Goal: Task Accomplishment & Management: Manage account settings

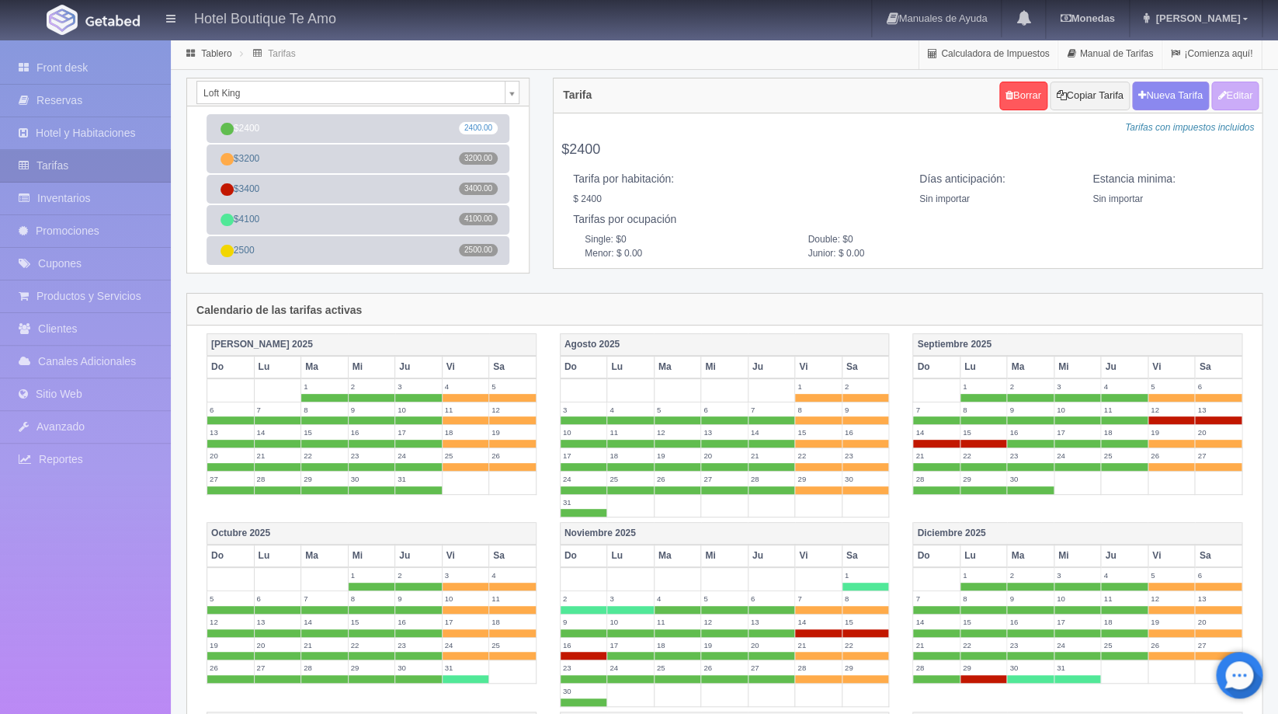
click at [426, 281] on div "Loft King Deluxe king Deluxe Doble Petite matrimonial Petite Queen Loft King $2…" at bounding box center [358, 185] width 367 height 215
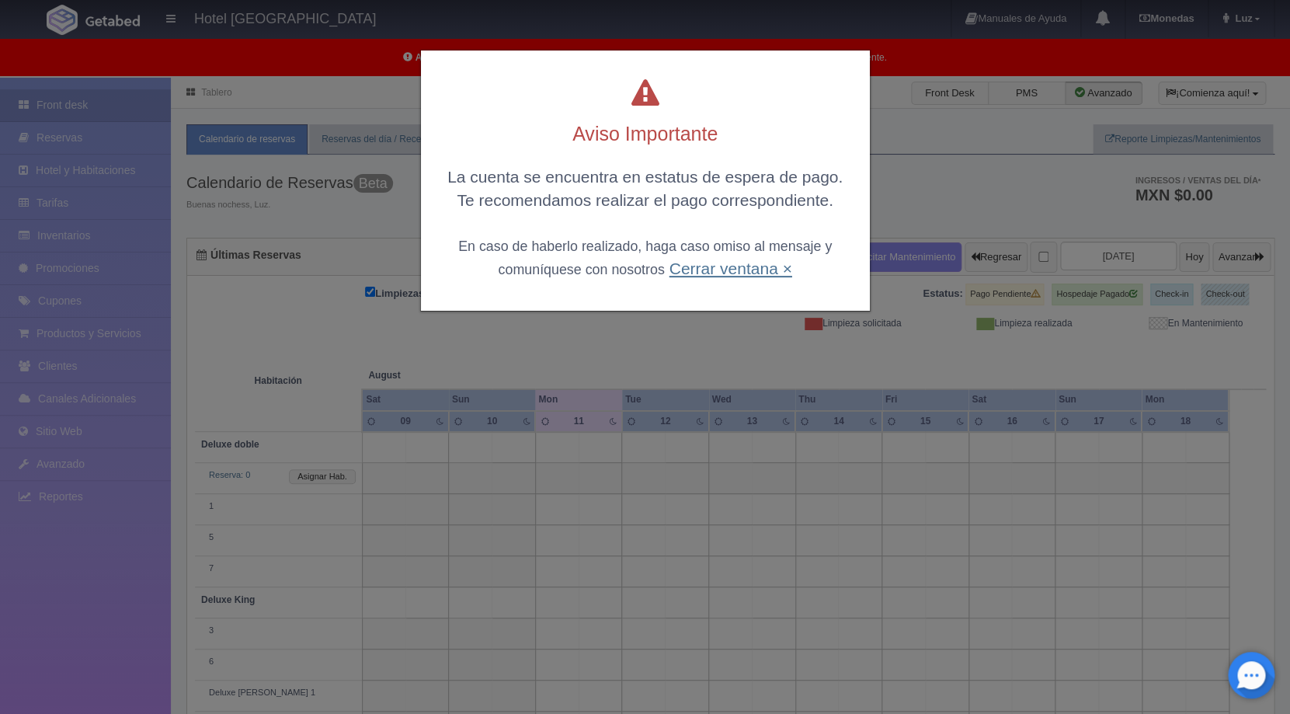
click at [750, 273] on link "Cerrar ventana ×" at bounding box center [730, 268] width 123 height 18
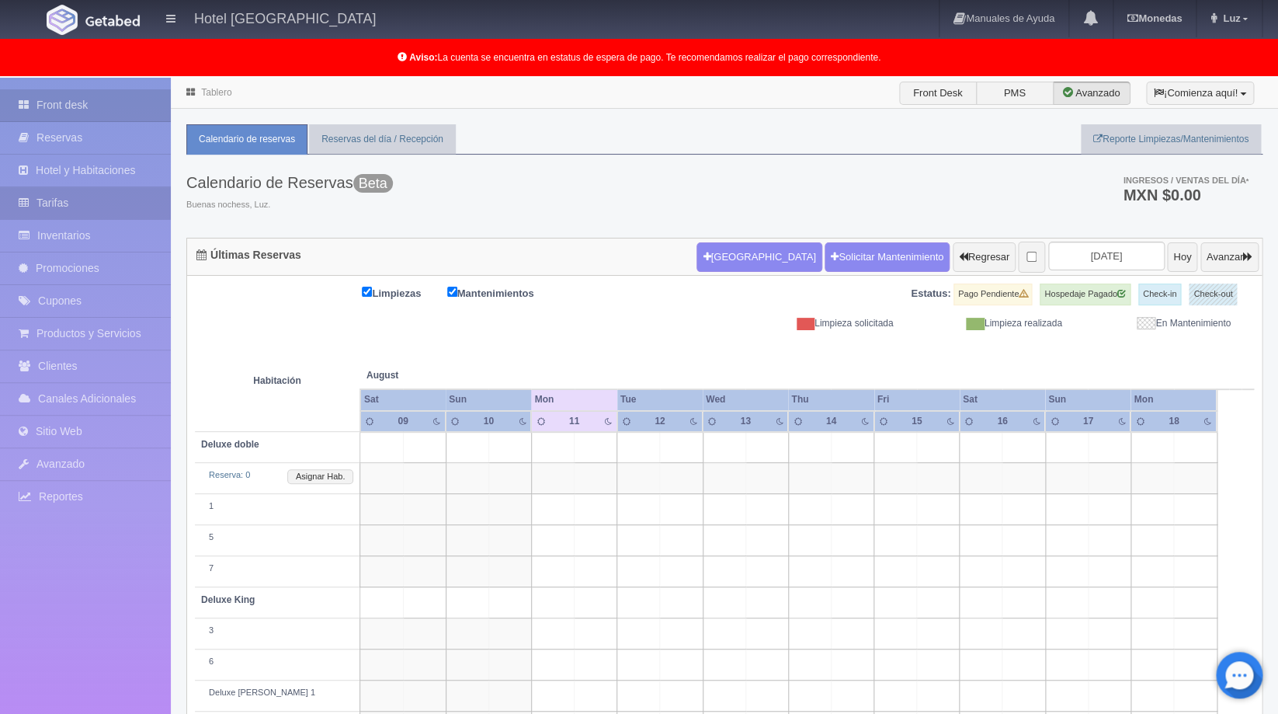
click at [45, 207] on link "Tarifas" at bounding box center [85, 203] width 171 height 32
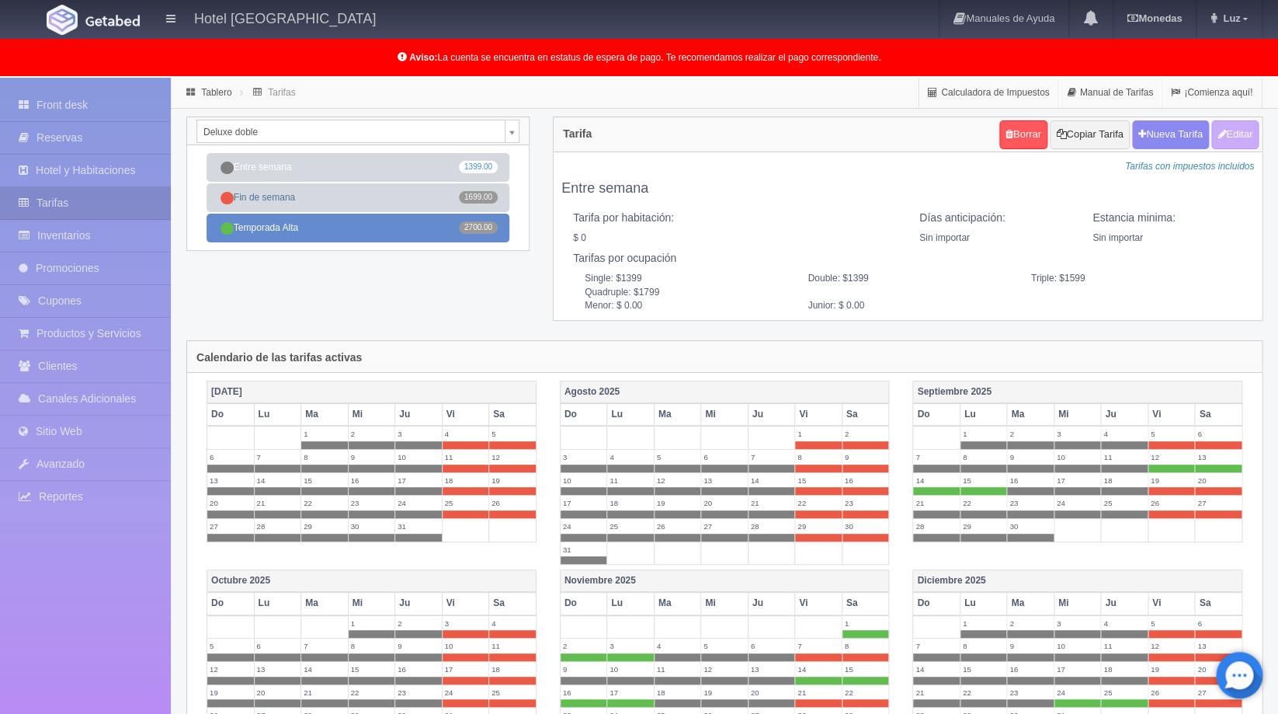
click at [381, 238] on link "Temporada Alta 2700.00" at bounding box center [358, 228] width 303 height 29
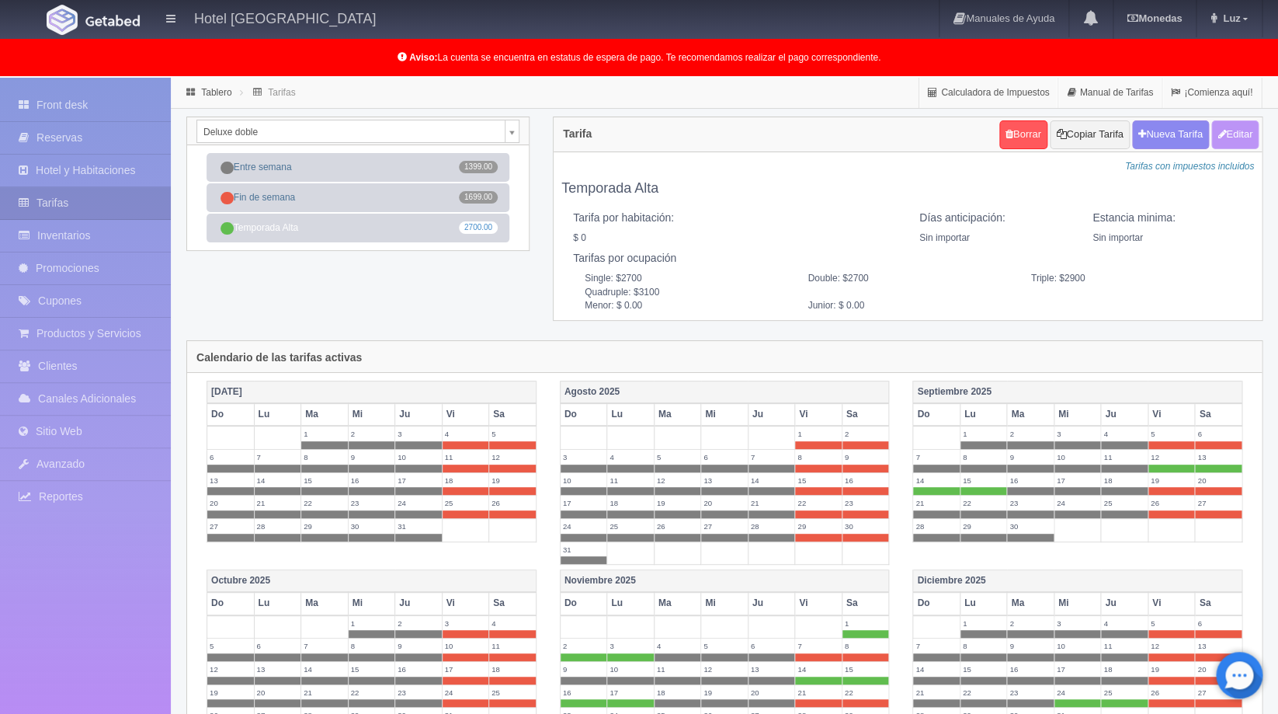
click at [1230, 142] on button "Editar" at bounding box center [1235, 134] width 47 height 29
type input "Temporada Alta"
select select "0"
type input "0"
checkbox input "false"
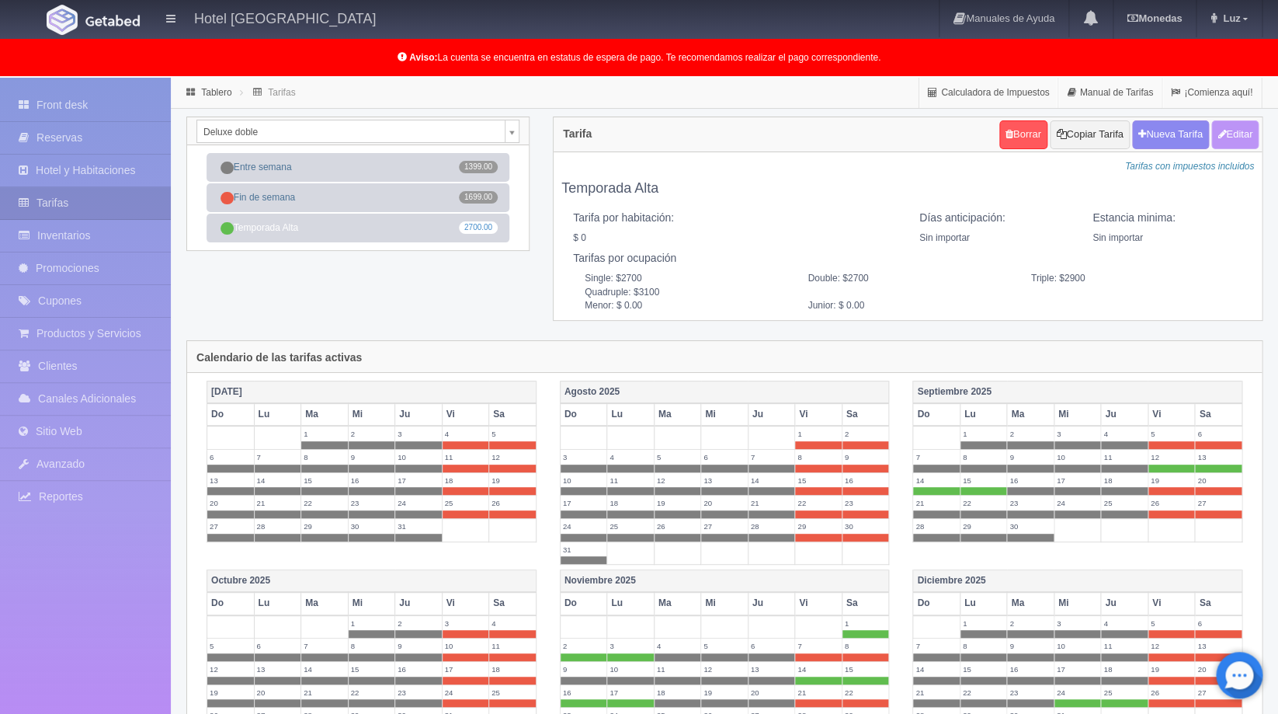
type input "2700"
type input "200"
type input "0.00"
checkbox input "true"
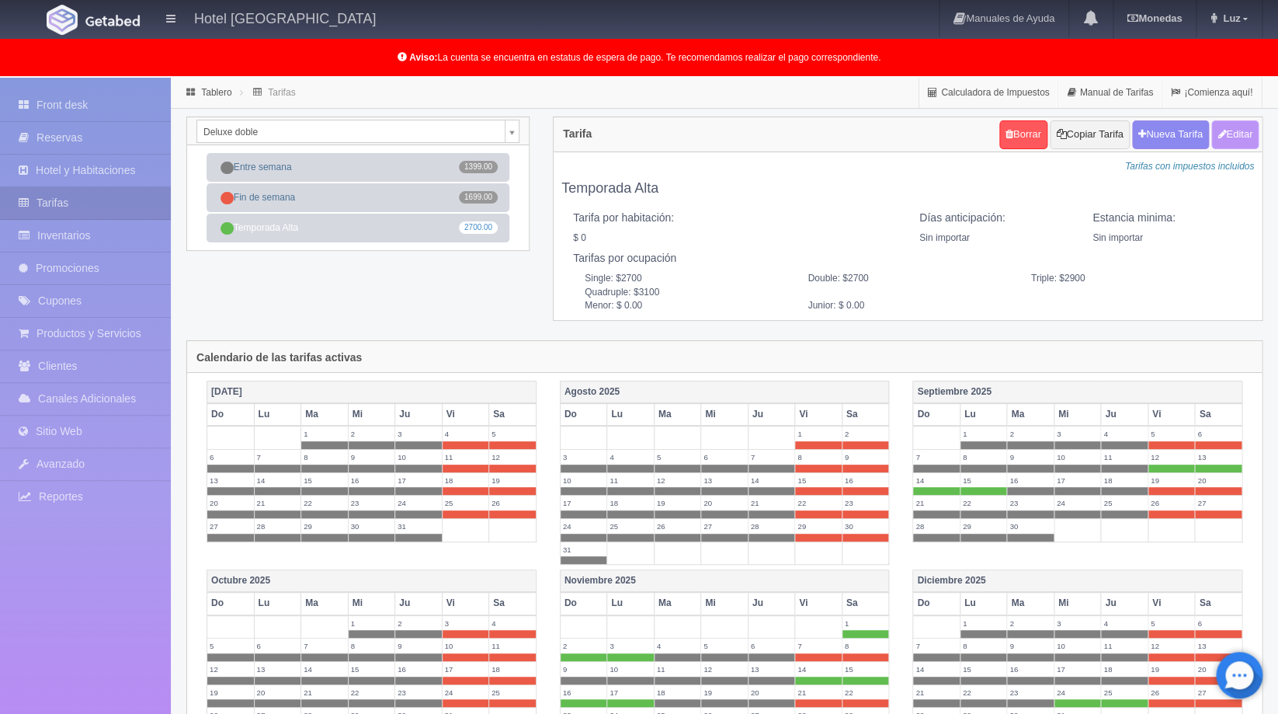
checkbox input "true"
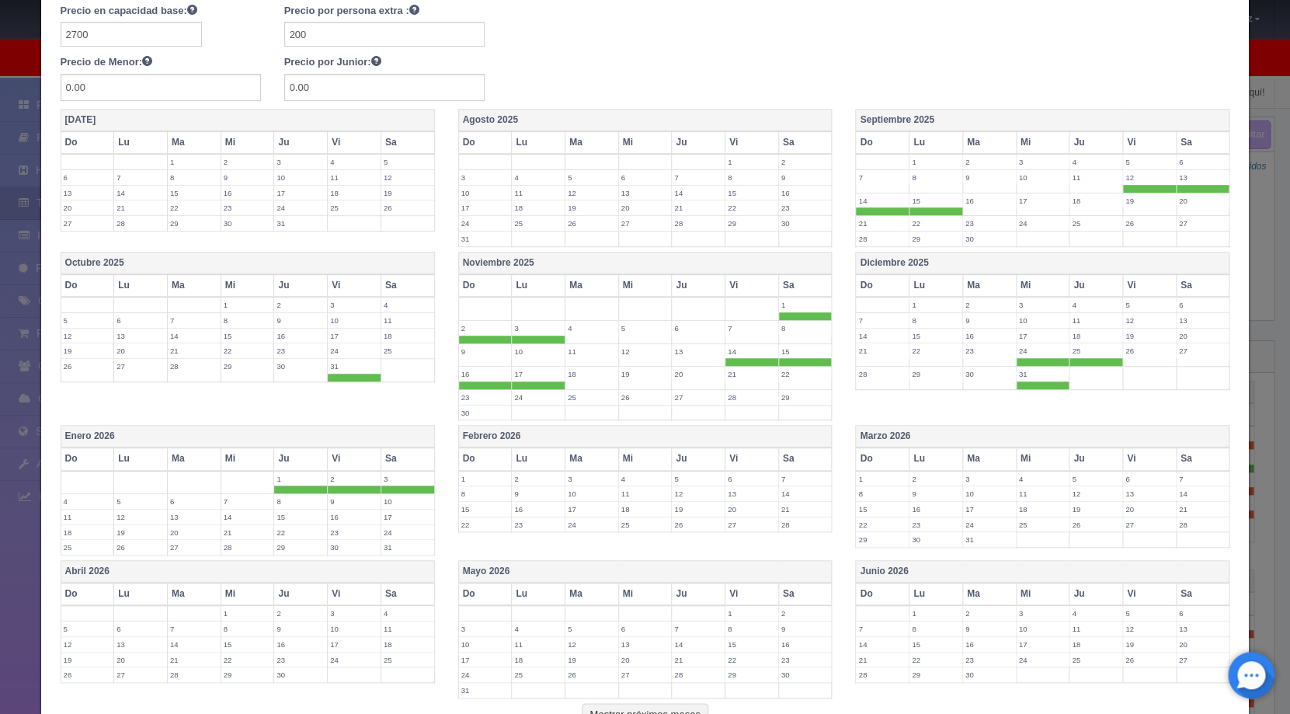
scroll to position [287, 0]
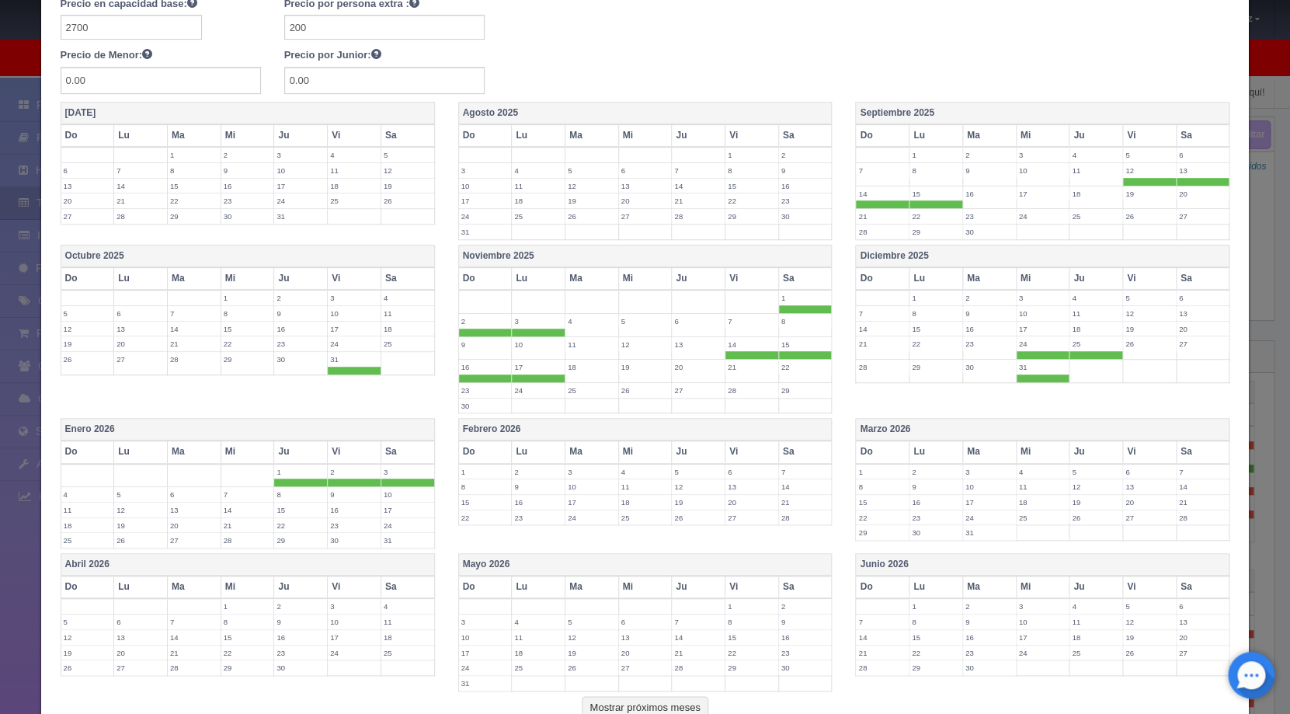
click at [975, 368] on label "30" at bounding box center [989, 367] width 53 height 15
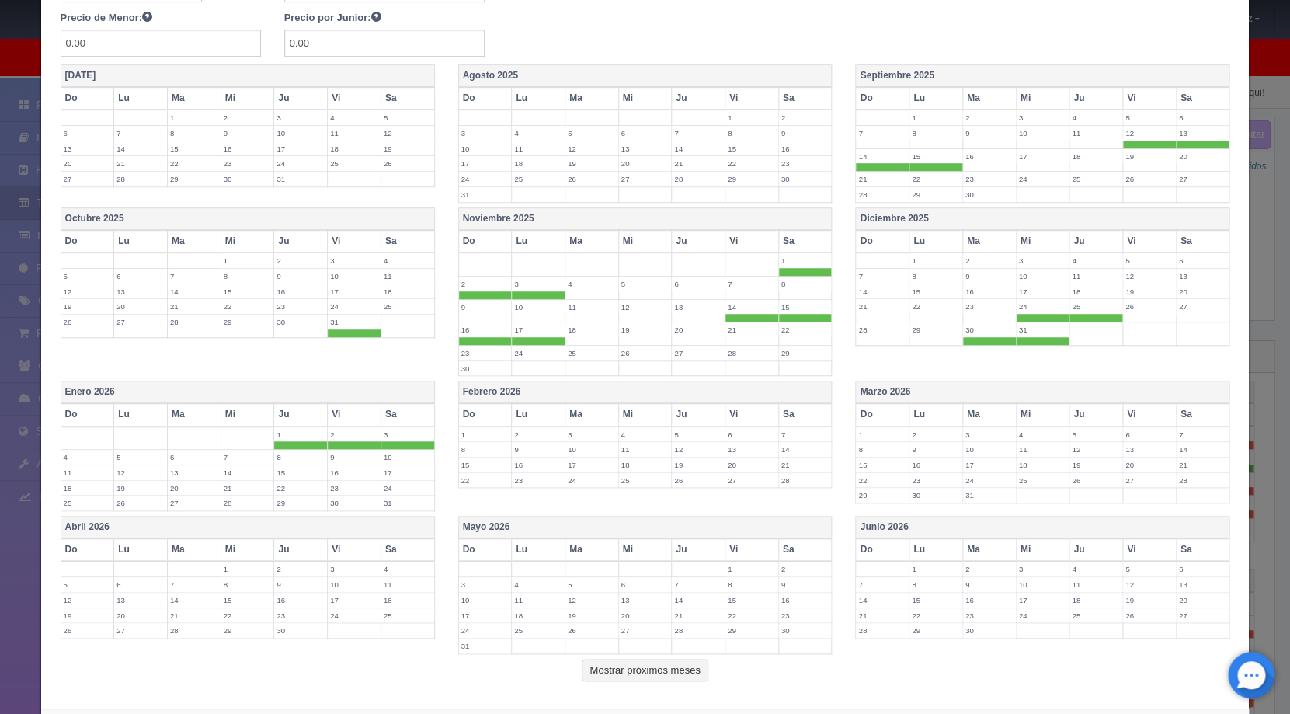
scroll to position [398, 0]
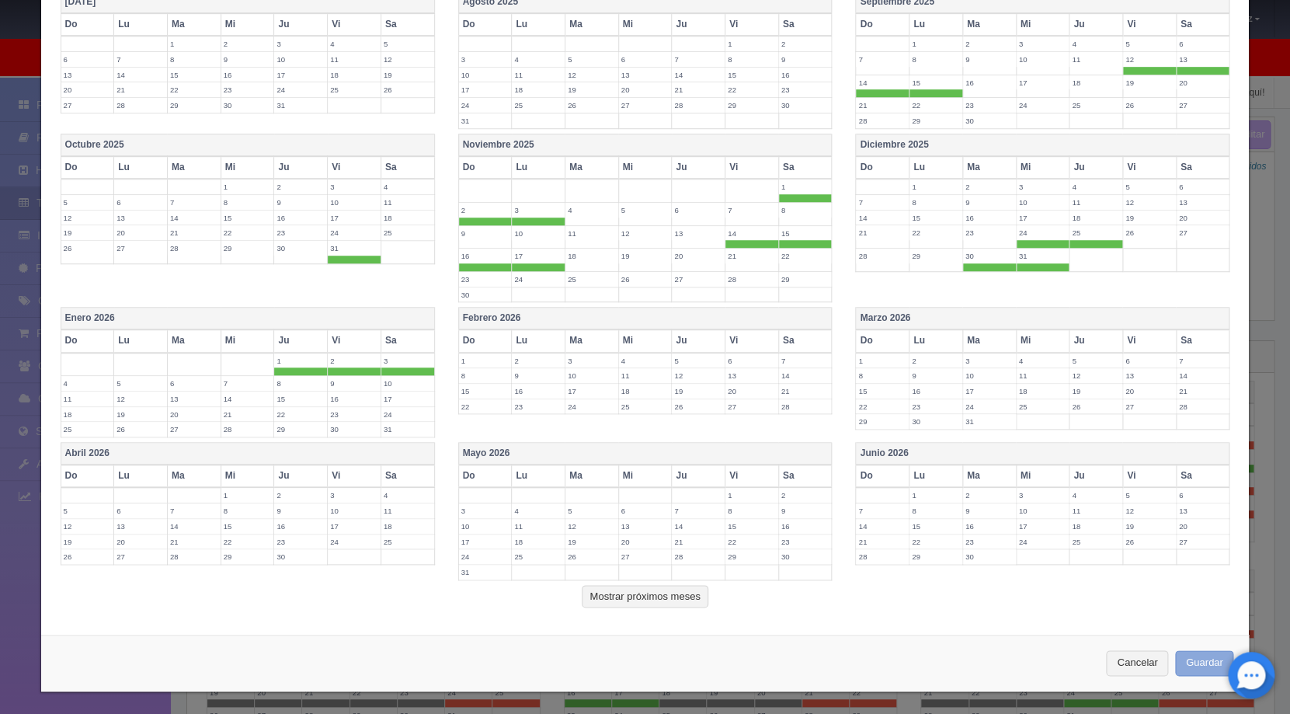
click at [1182, 659] on button "Guardar" at bounding box center [1204, 663] width 59 height 26
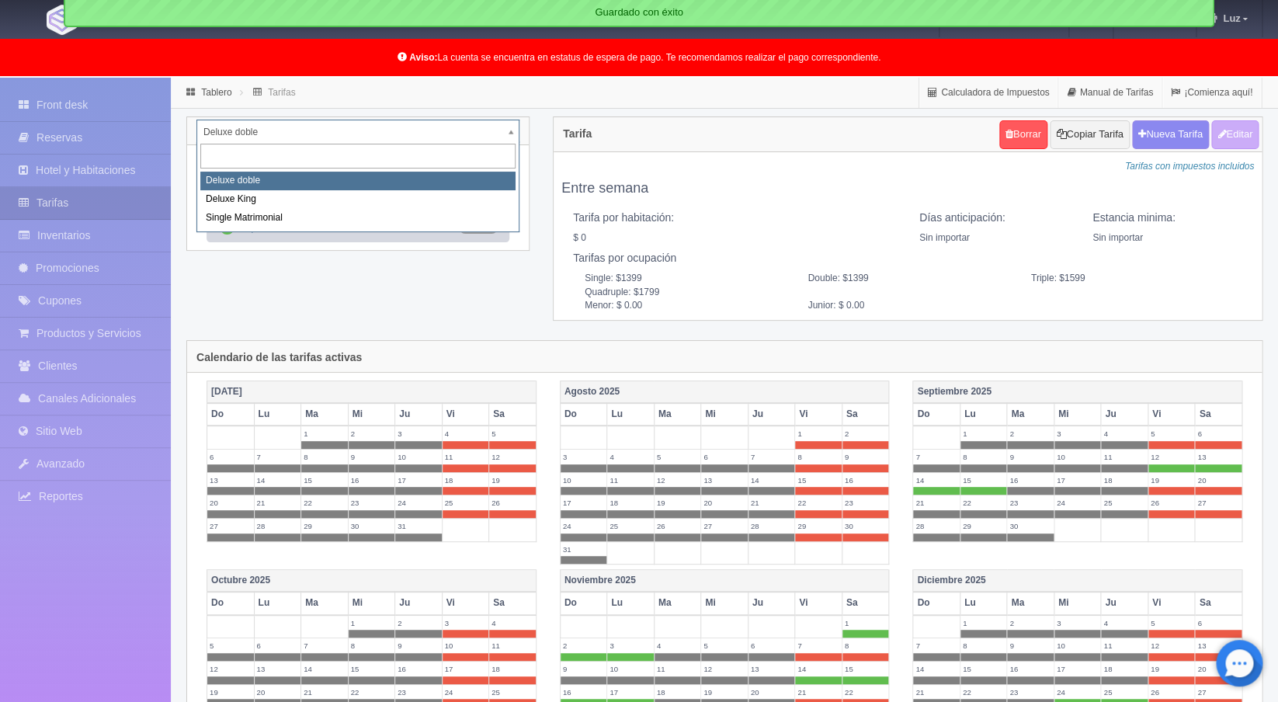
click at [516, 134] on body "Hotel [GEOGRAPHIC_DATA] Manuales de Ayuda Actualizaciones recientes [GEOGRAPHIC…" at bounding box center [639, 550] width 1278 height 945
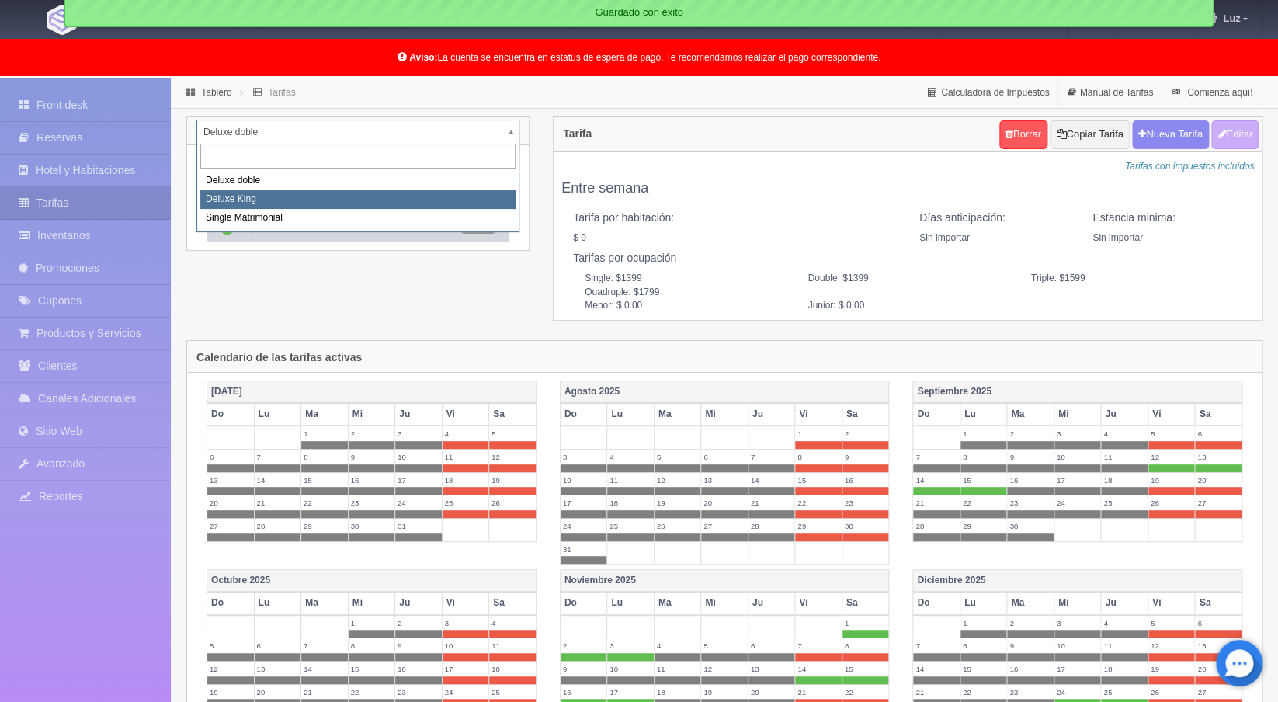
select select "2253"
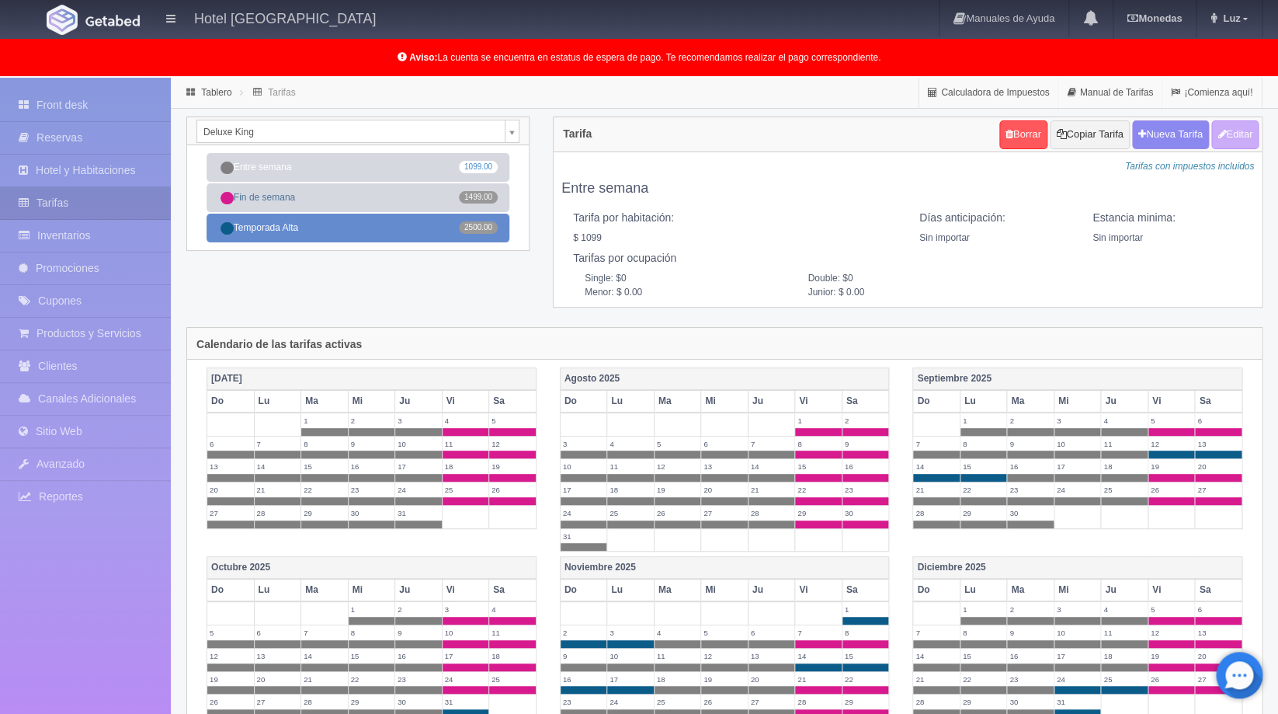
click at [357, 234] on link "Temporada Alta 2500.00" at bounding box center [358, 228] width 303 height 29
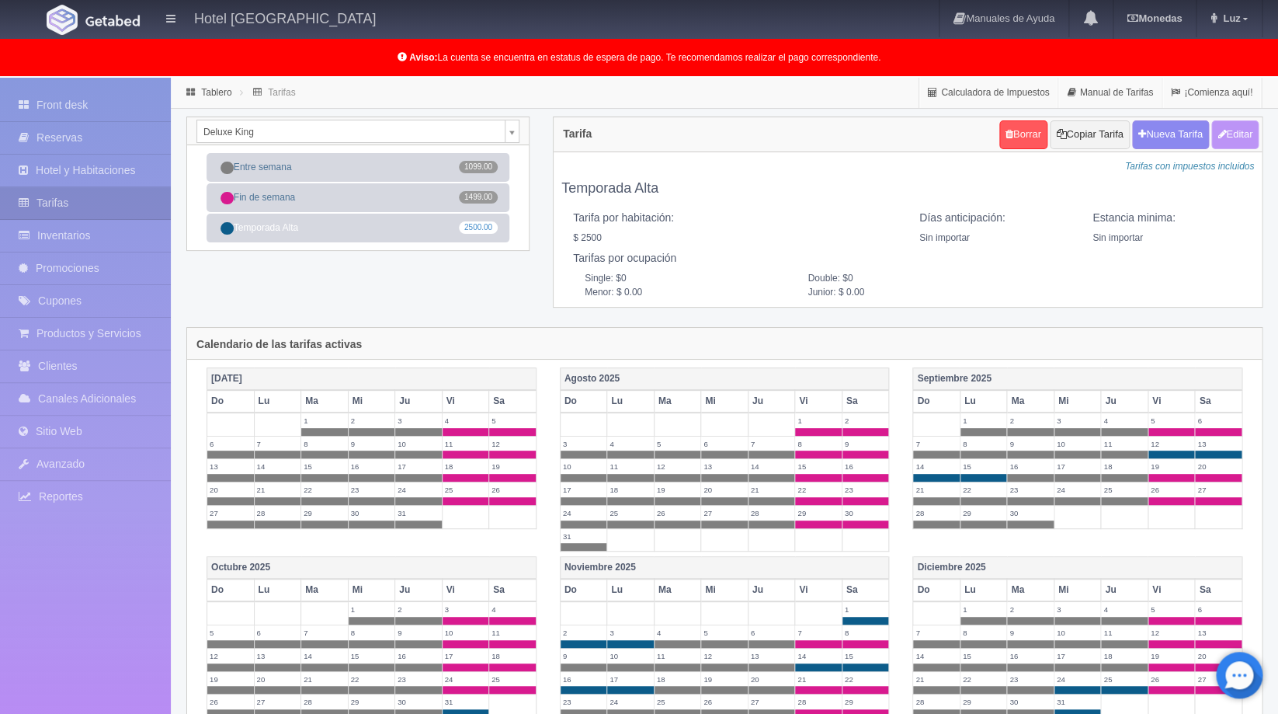
click at [1239, 138] on button "Editar" at bounding box center [1235, 134] width 47 height 29
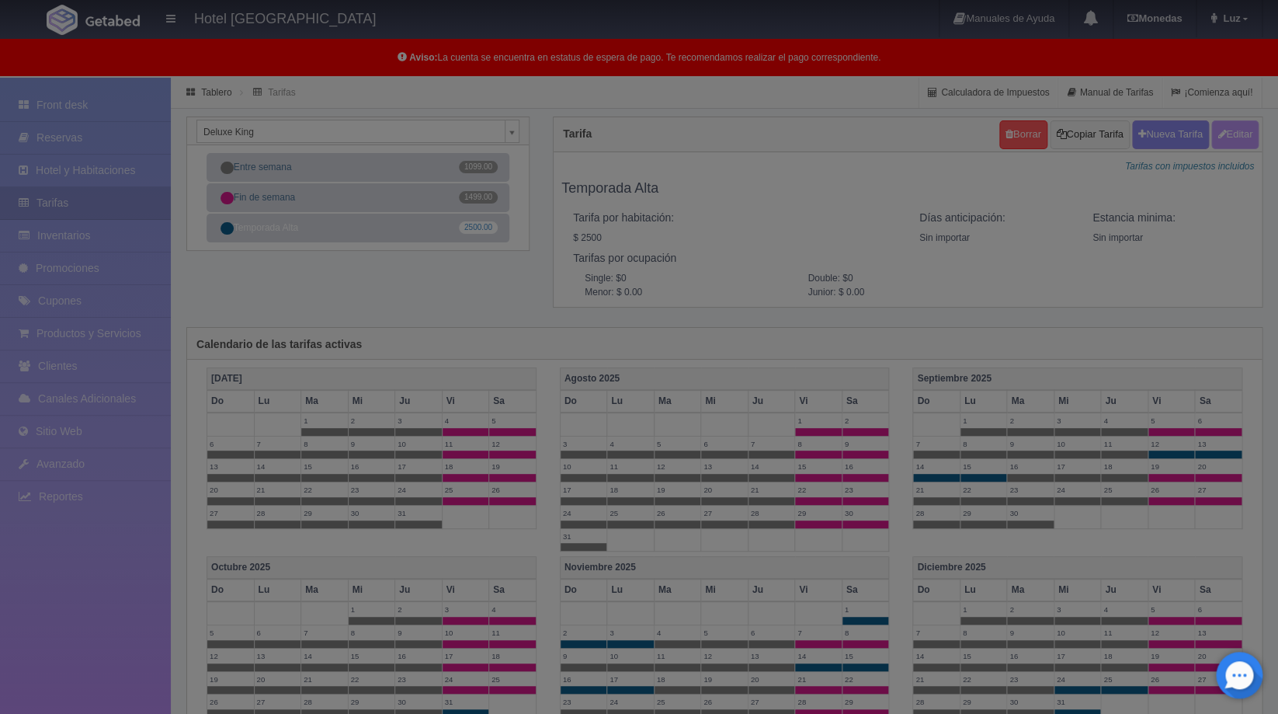
type input "Temporada Alta"
select select "0"
type input "0"
checkbox input "true"
type input "2500.00"
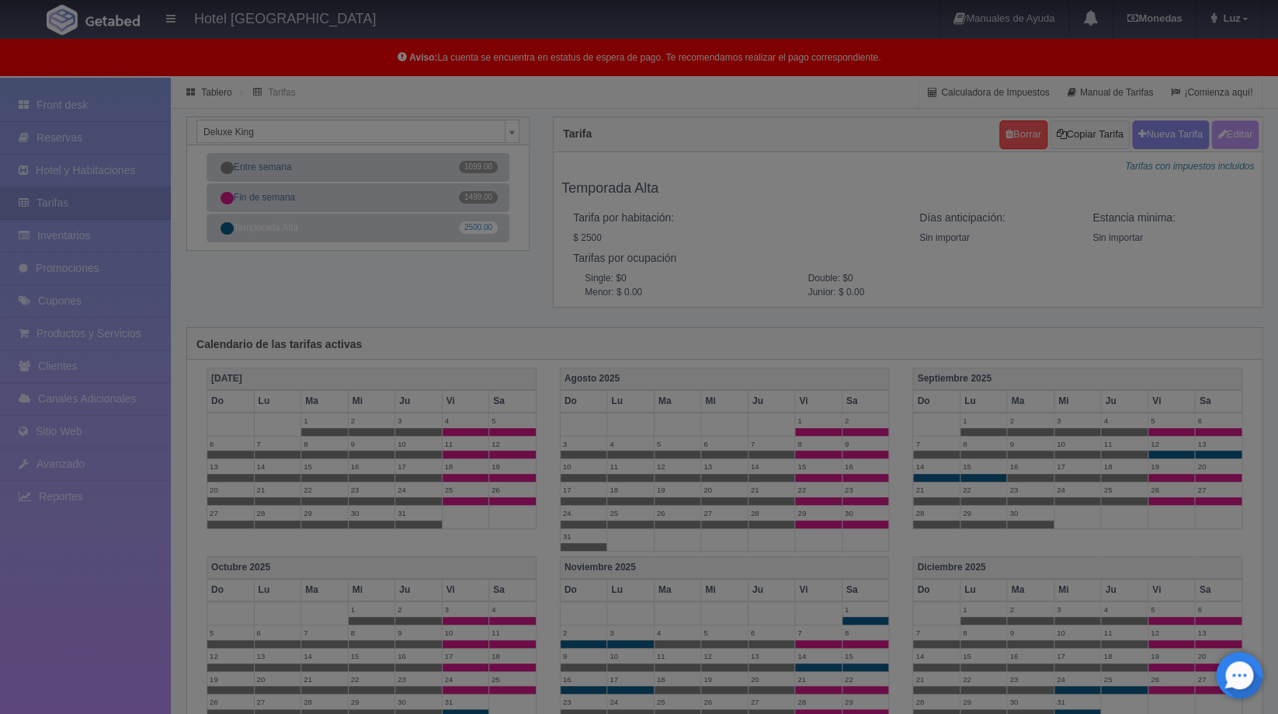
checkbox input "true"
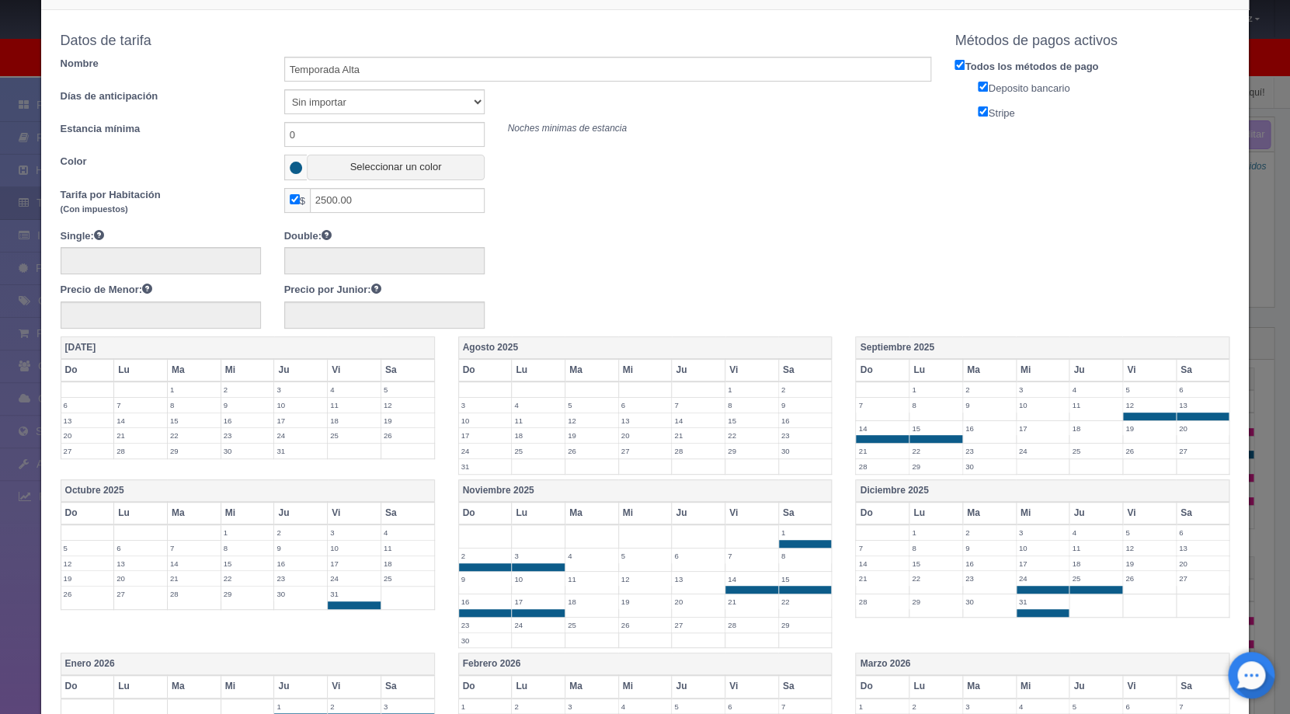
scroll to position [137, 0]
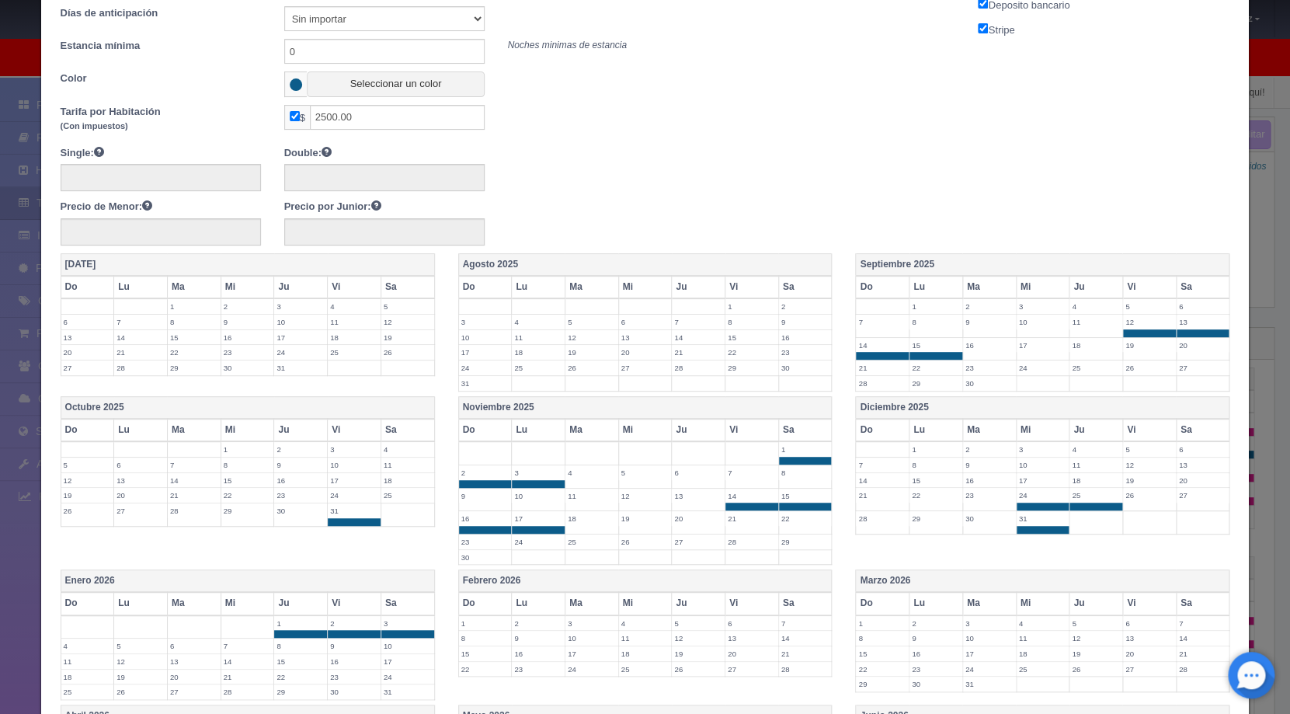
click at [963, 519] on label "30" at bounding box center [989, 518] width 53 height 15
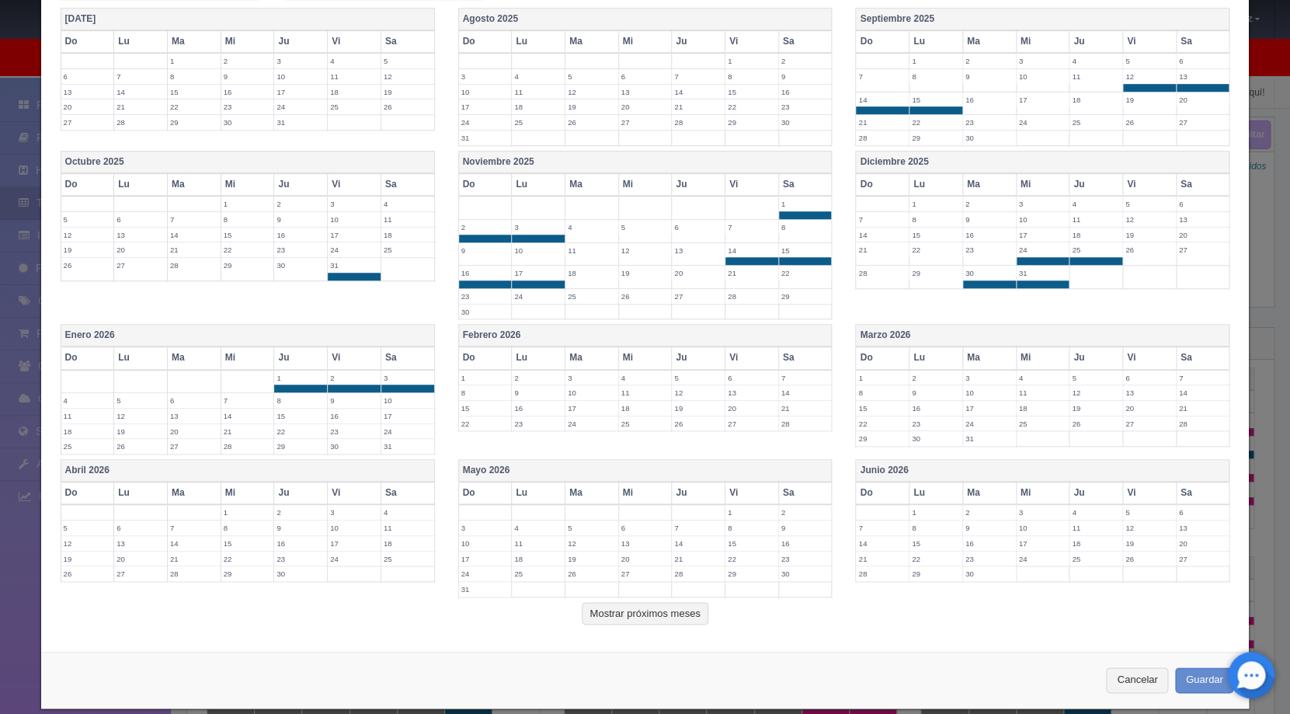
scroll to position [400, 0]
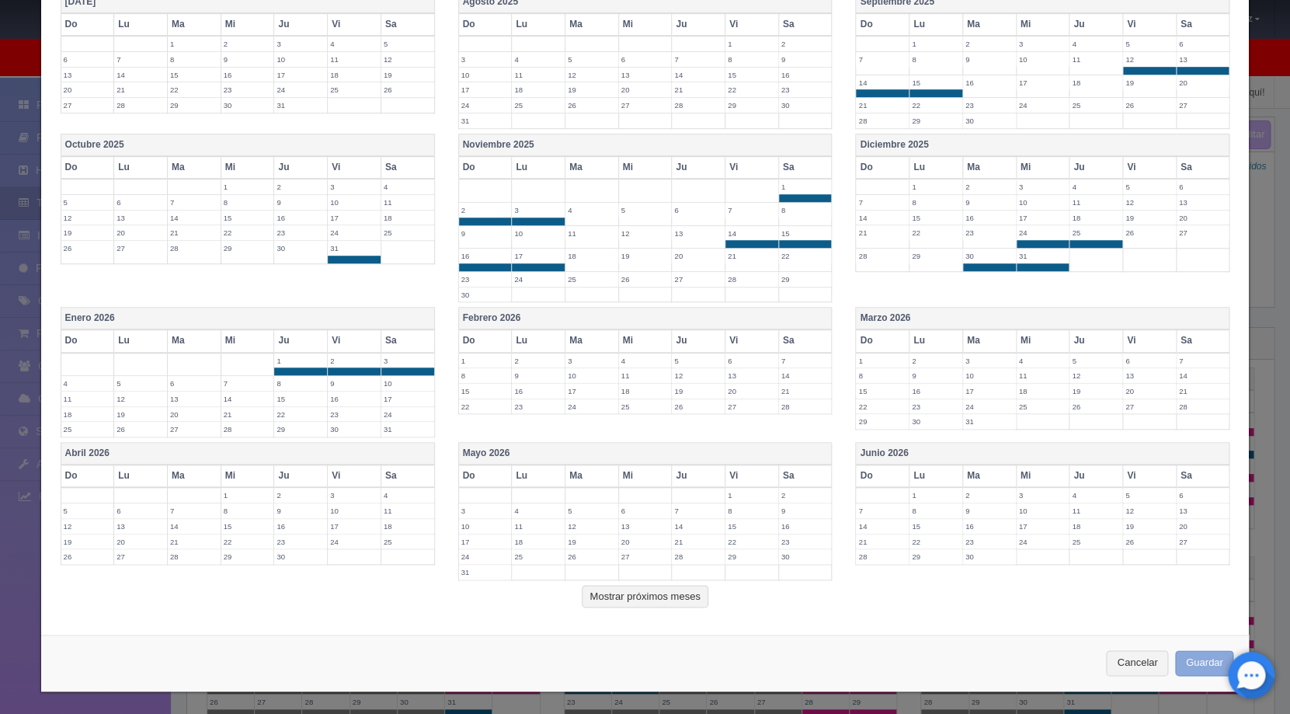
click at [1192, 668] on button "Guardar" at bounding box center [1204, 663] width 59 height 26
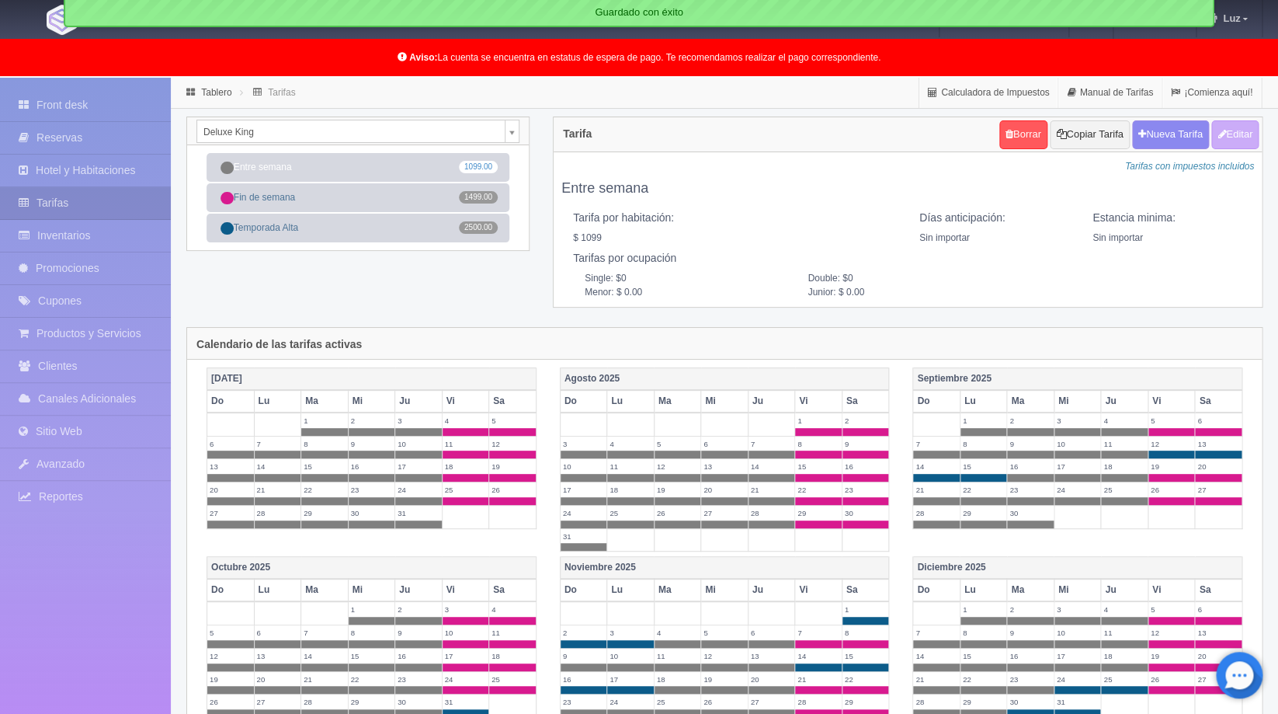
click at [515, 132] on body "Hotel [GEOGRAPHIC_DATA] Manuales de Ayuda Actualizaciones recientes [GEOGRAPHIC…" at bounding box center [639, 550] width 1278 height 945
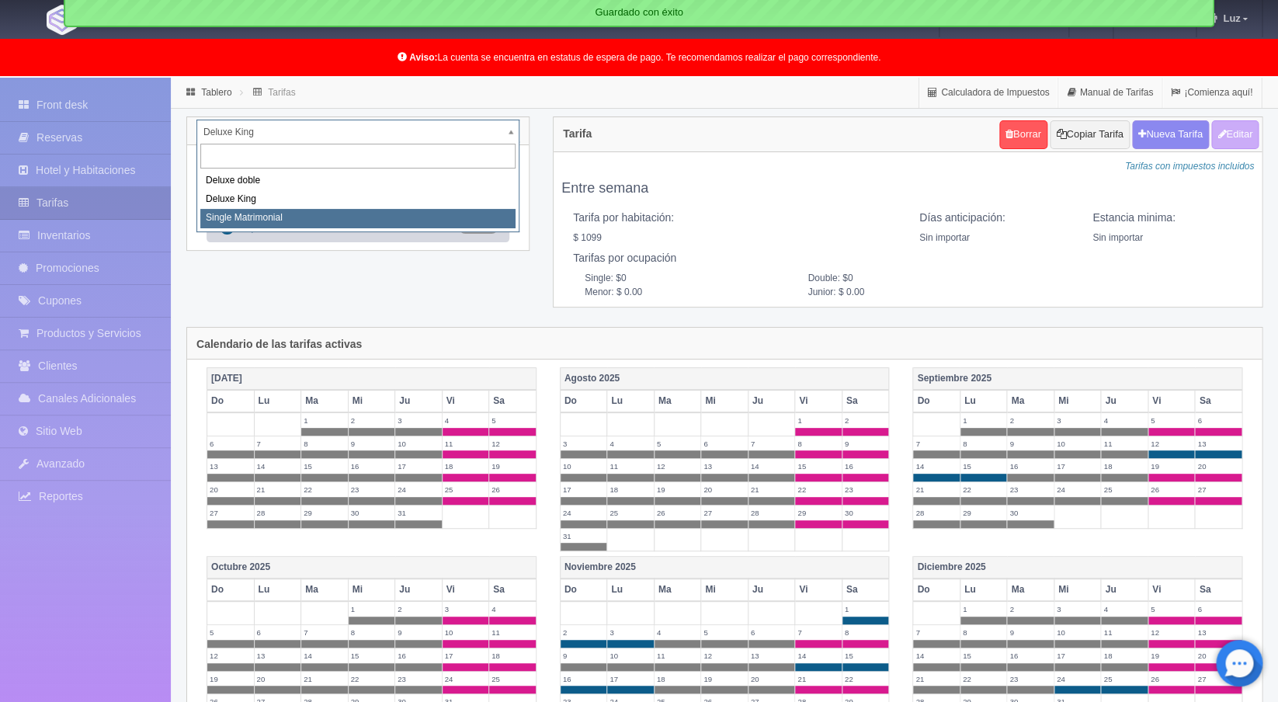
select select "2254"
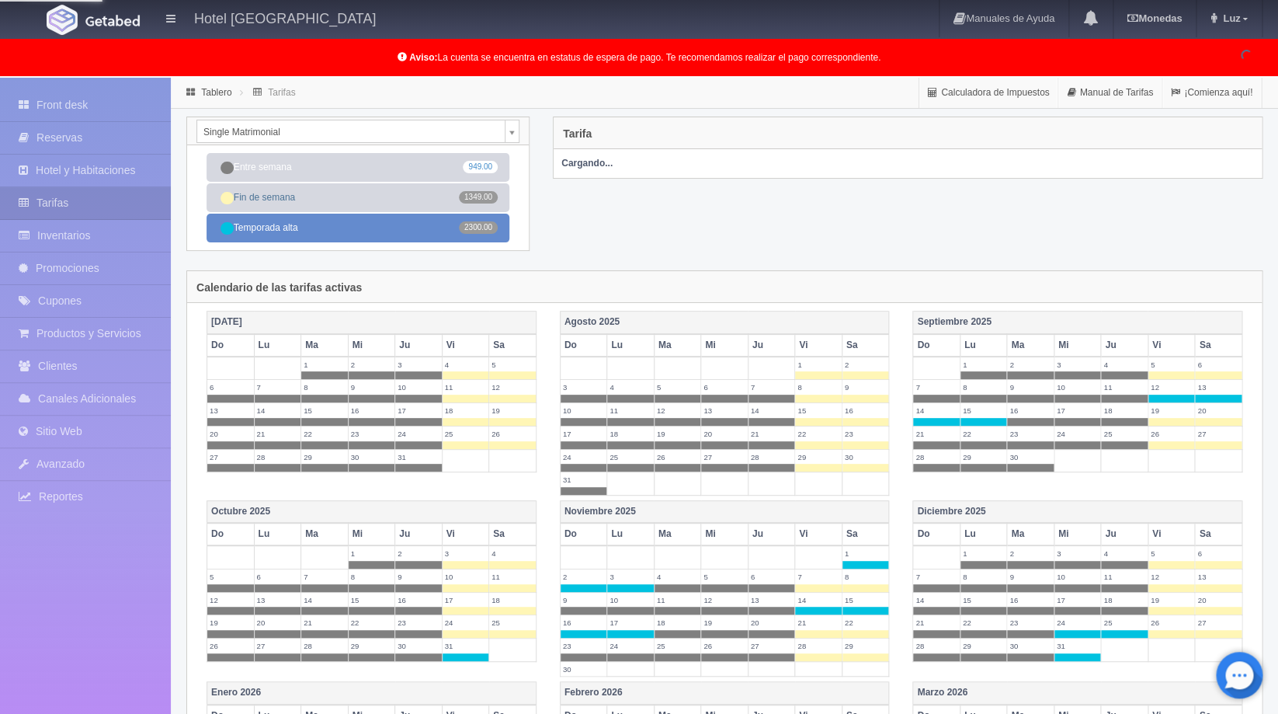
click at [342, 231] on link "Temporada alta 2300.00" at bounding box center [358, 228] width 303 height 29
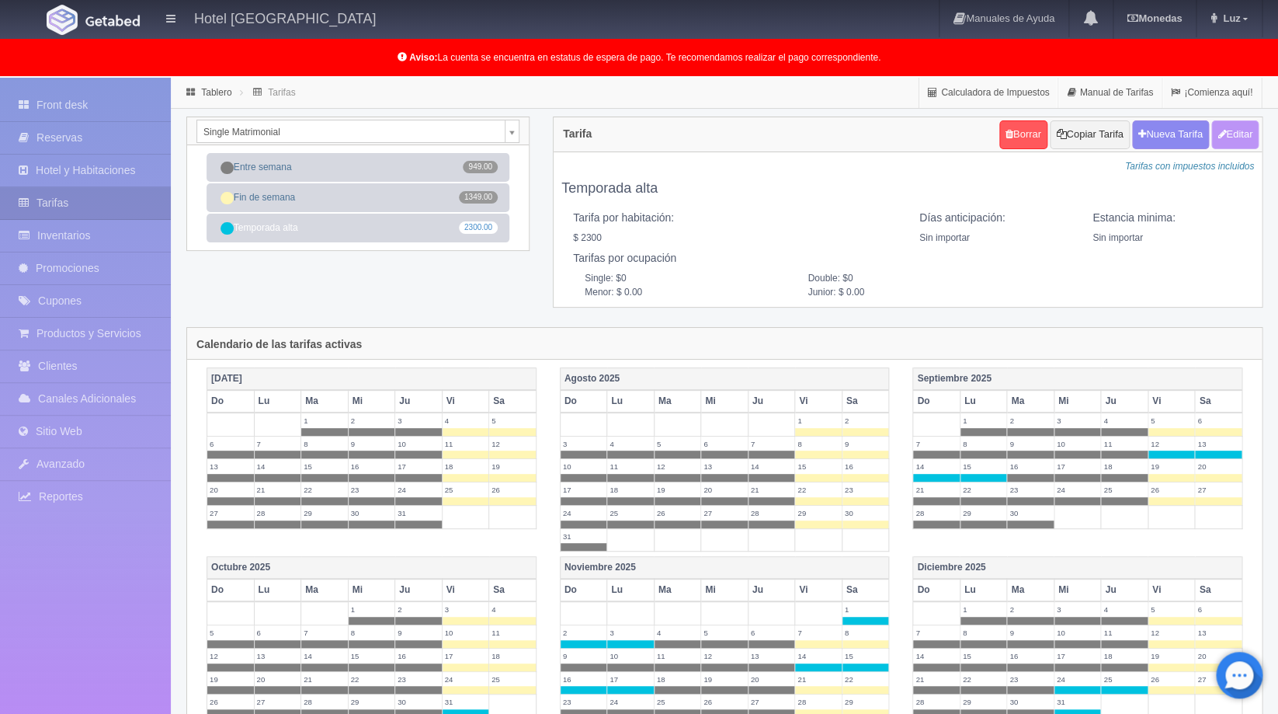
click at [1226, 132] on button "Editar" at bounding box center [1235, 134] width 47 height 29
type input "Temporada alta"
select select "0"
type input "0"
checkbox input "true"
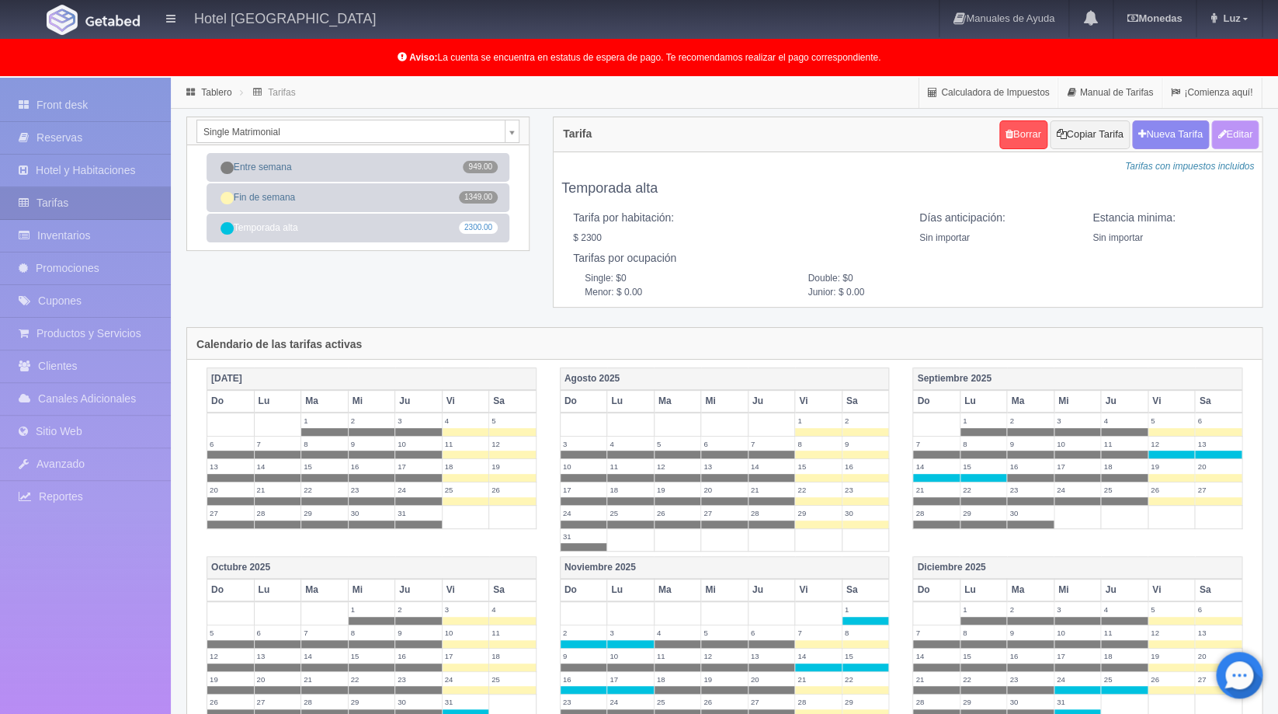
type input "2300.00"
checkbox input "true"
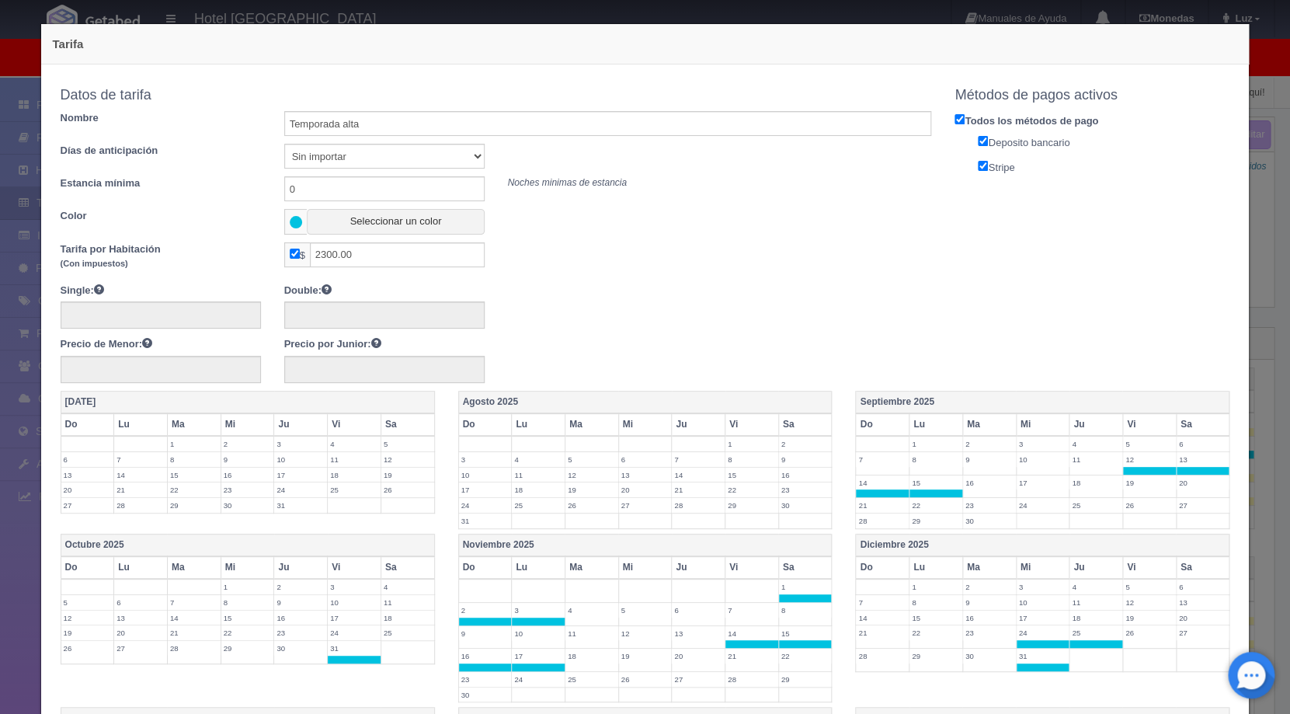
scroll to position [99, 0]
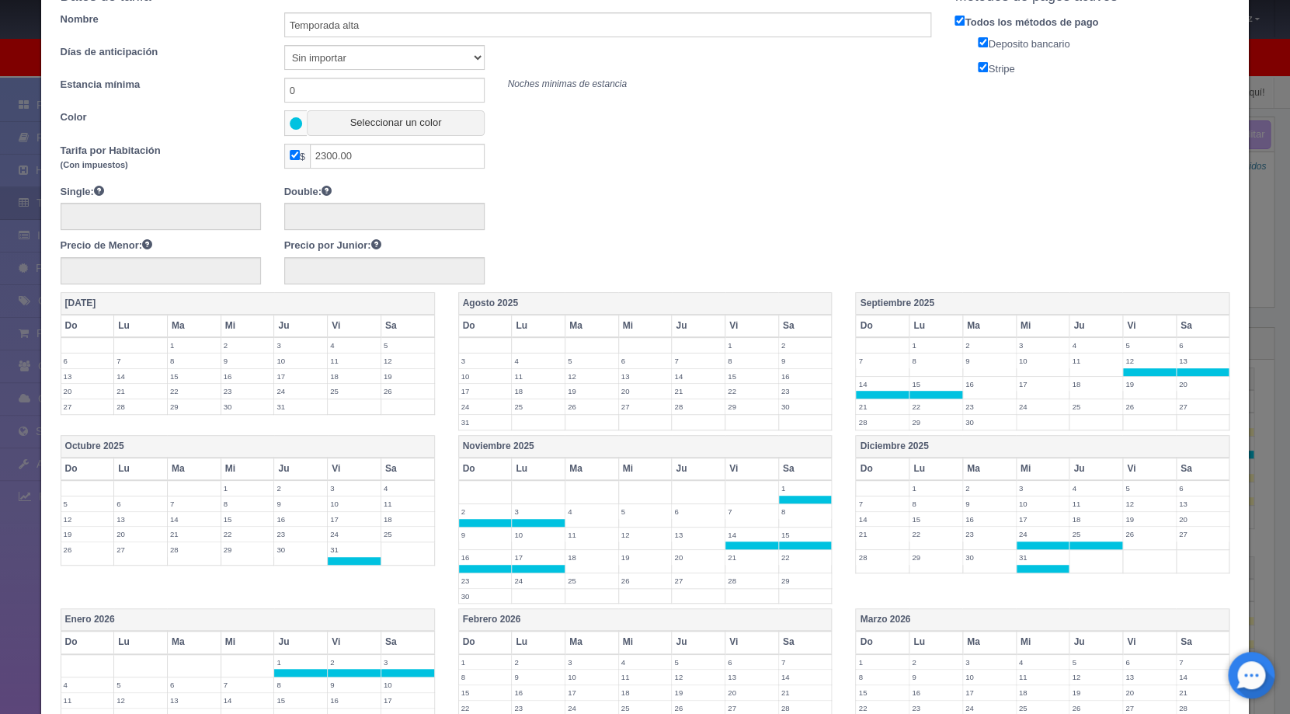
click at [975, 558] on label "30" at bounding box center [989, 557] width 53 height 15
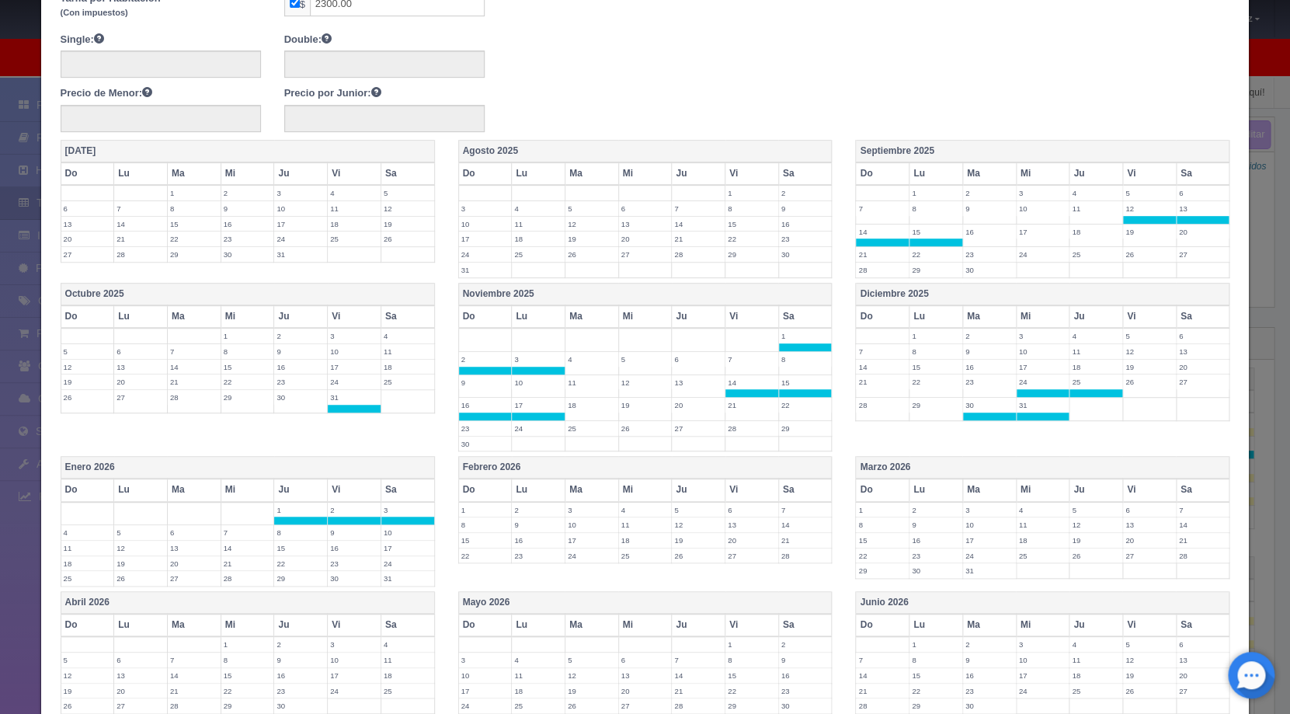
scroll to position [377, 0]
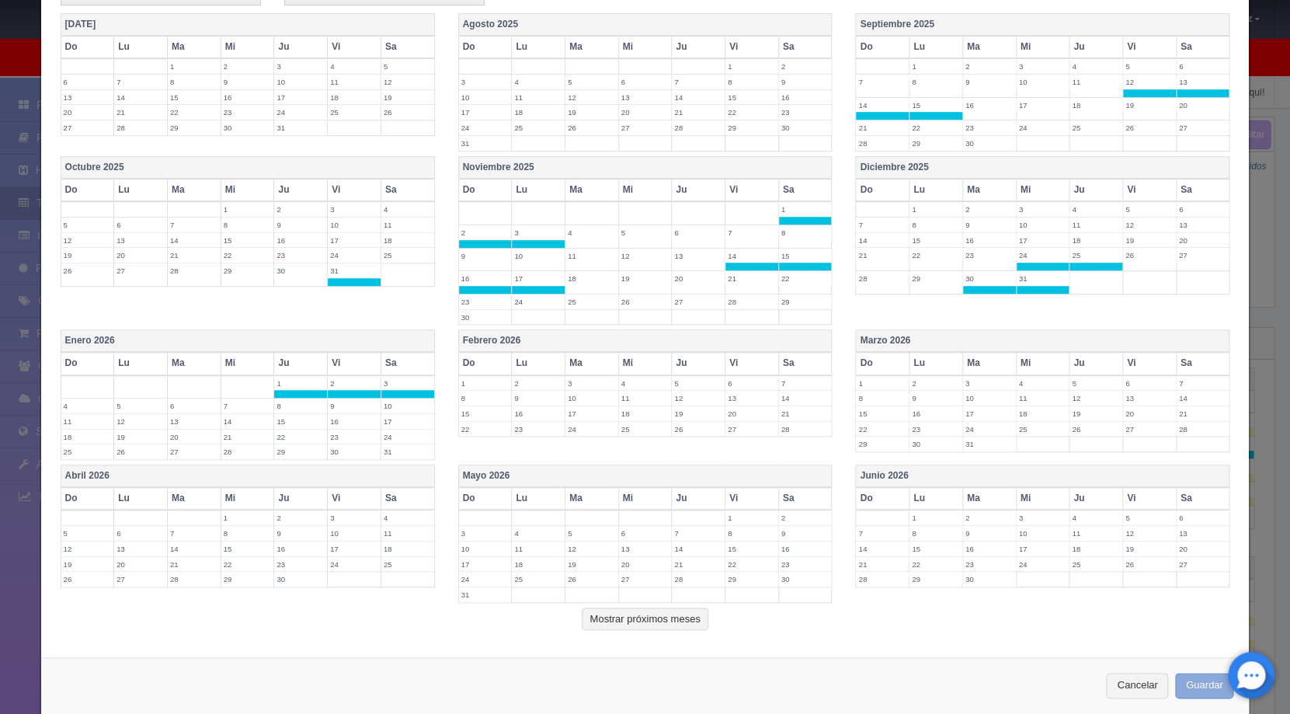
click at [1183, 680] on button "Guardar" at bounding box center [1204, 686] width 59 height 26
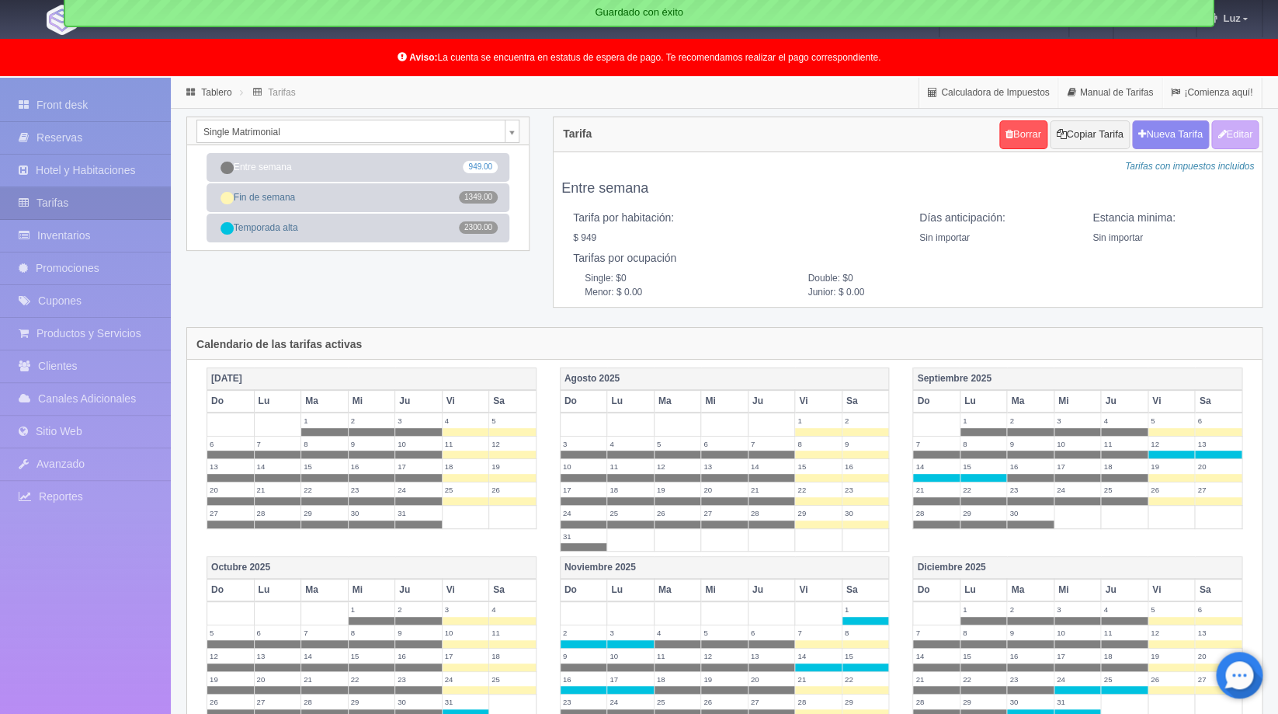
click at [468, 320] on div "Single Matrimonial Deluxe doble Deluxe King Single Matrimonial Entre semana 949…" at bounding box center [725, 221] width 1100 height 210
